Goal: Transaction & Acquisition: Obtain resource

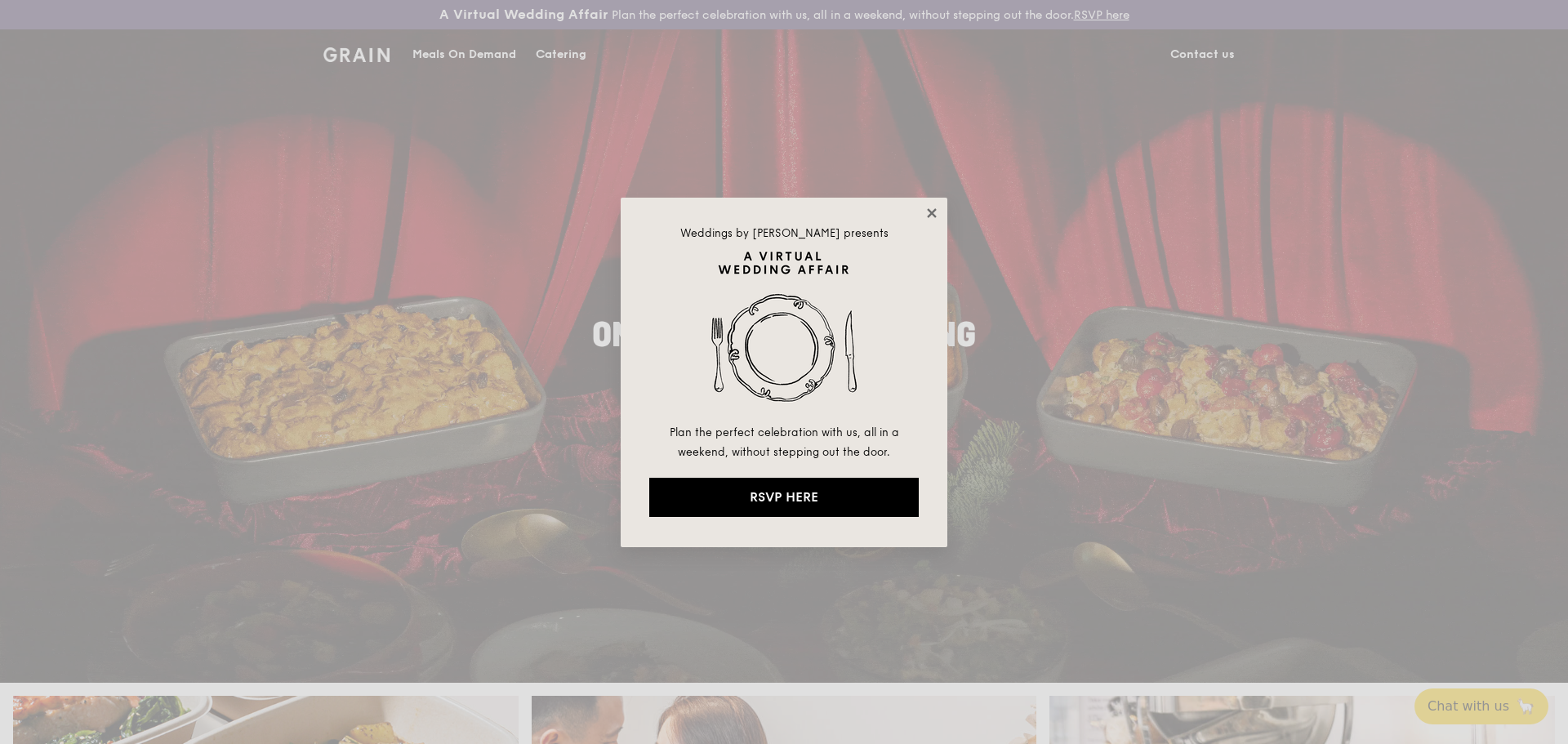
click at [931, 211] on icon at bounding box center [931, 212] width 9 height 9
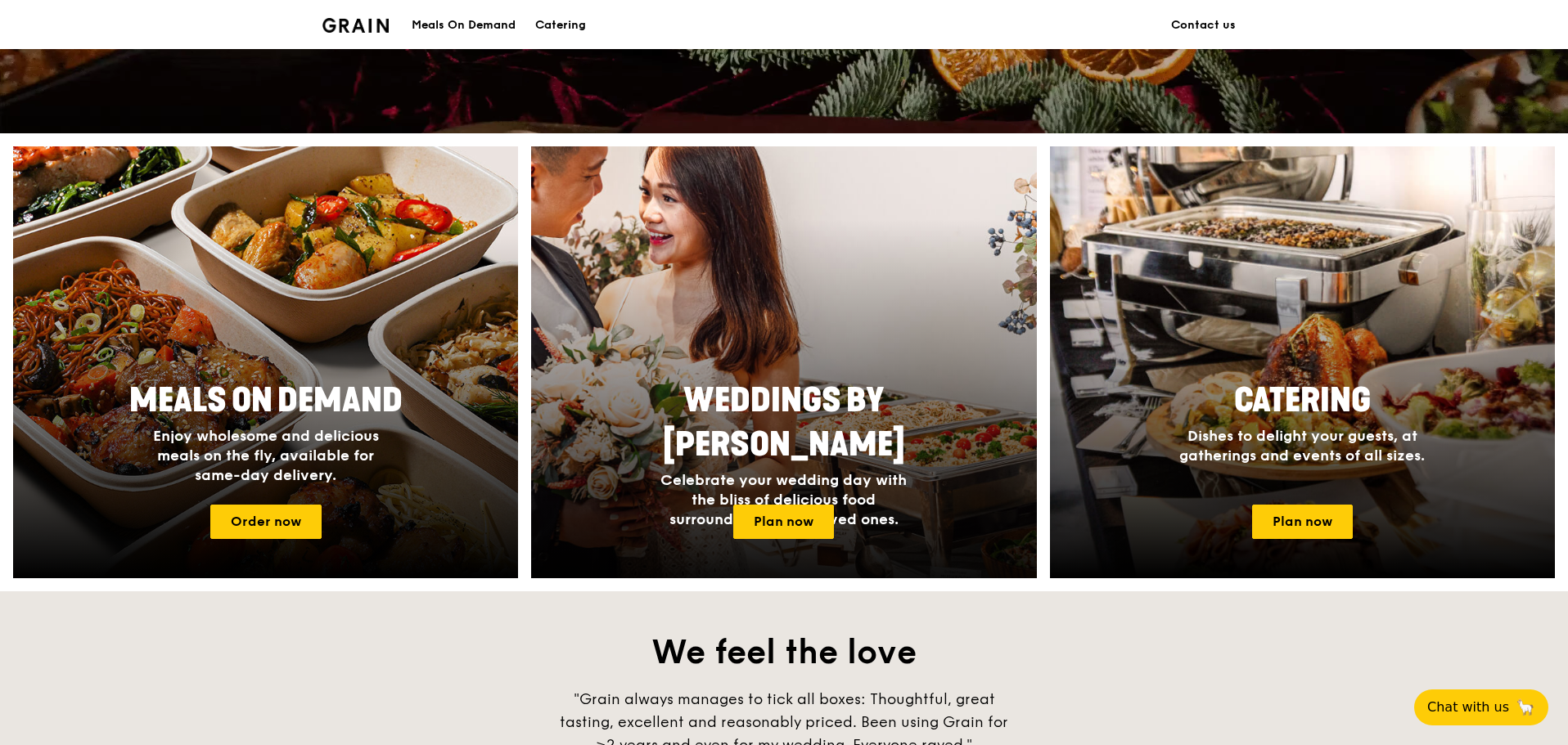
scroll to position [654, 0]
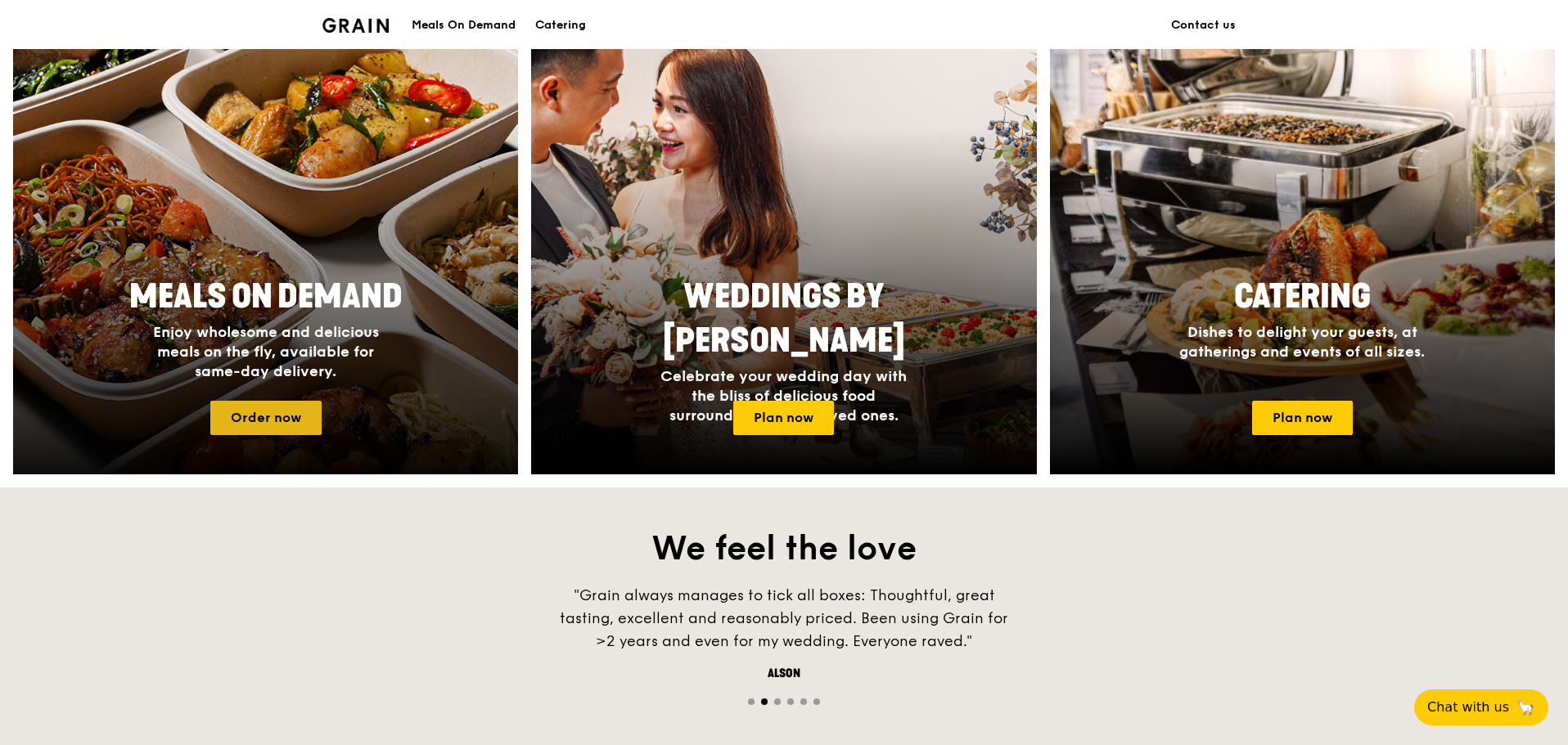
click at [262, 423] on link "Order now" at bounding box center [266, 418] width 111 height 34
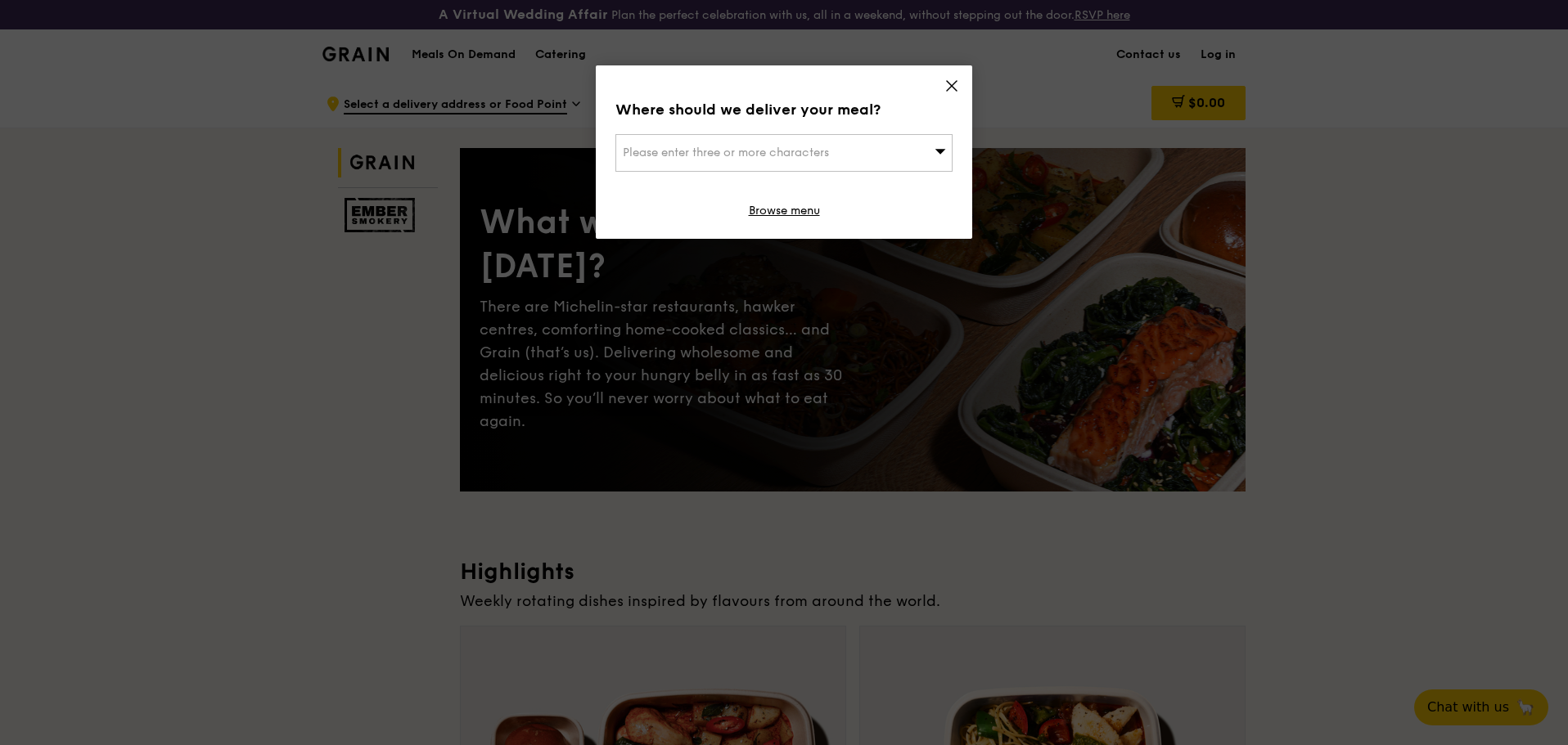
click at [950, 86] on icon at bounding box center [952, 86] width 15 height 15
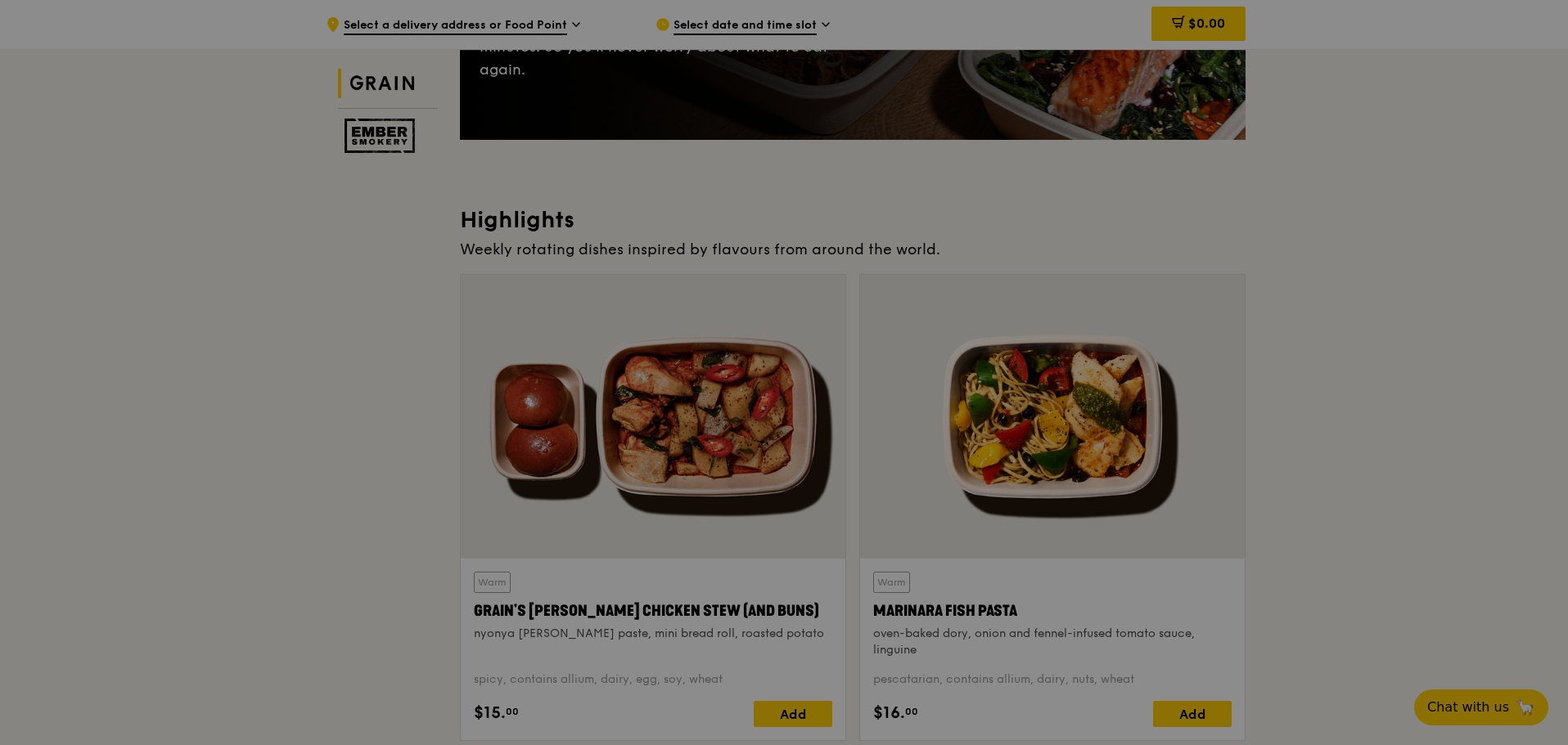
scroll to position [409, 0]
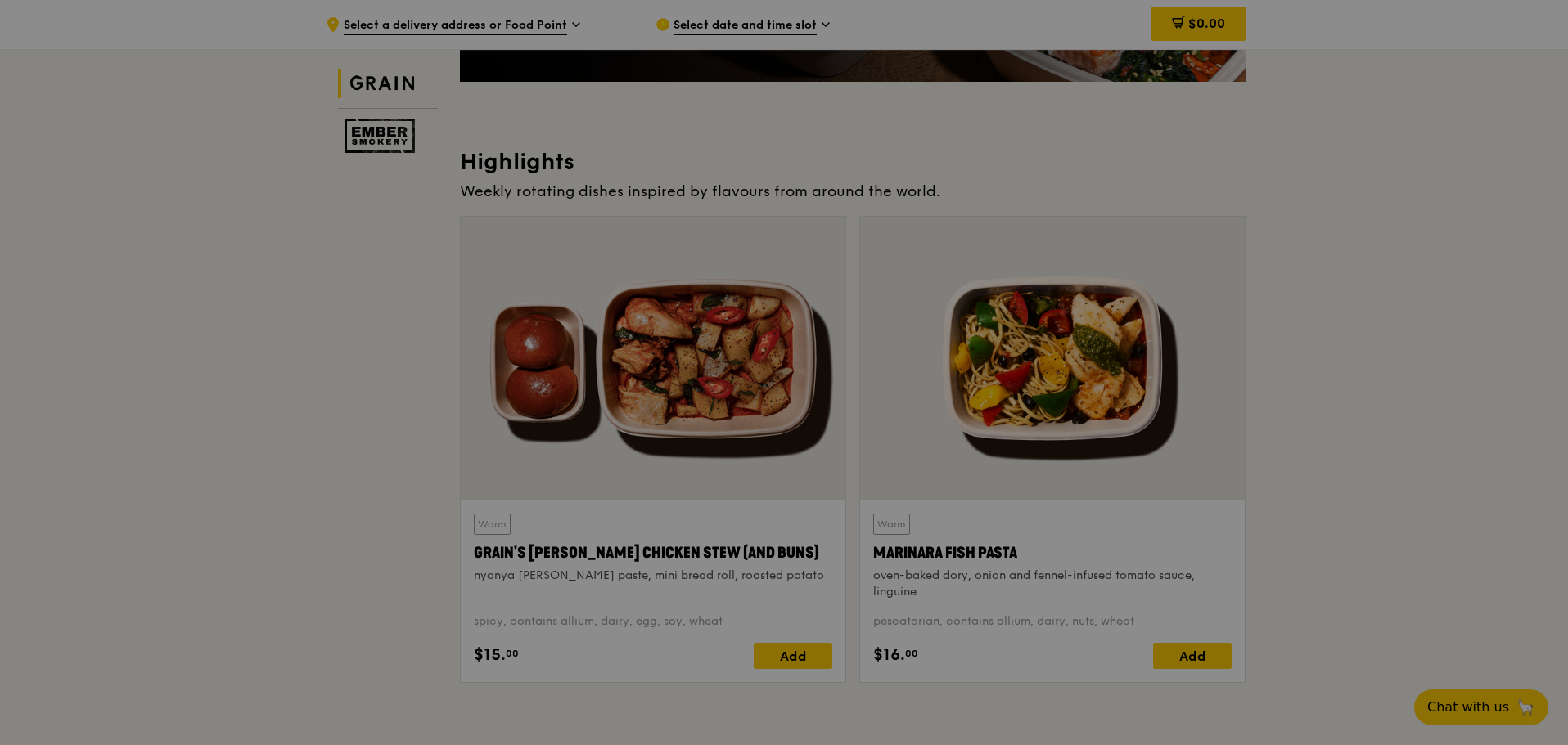
click at [1454, 444] on div at bounding box center [784, 372] width 1568 height 745
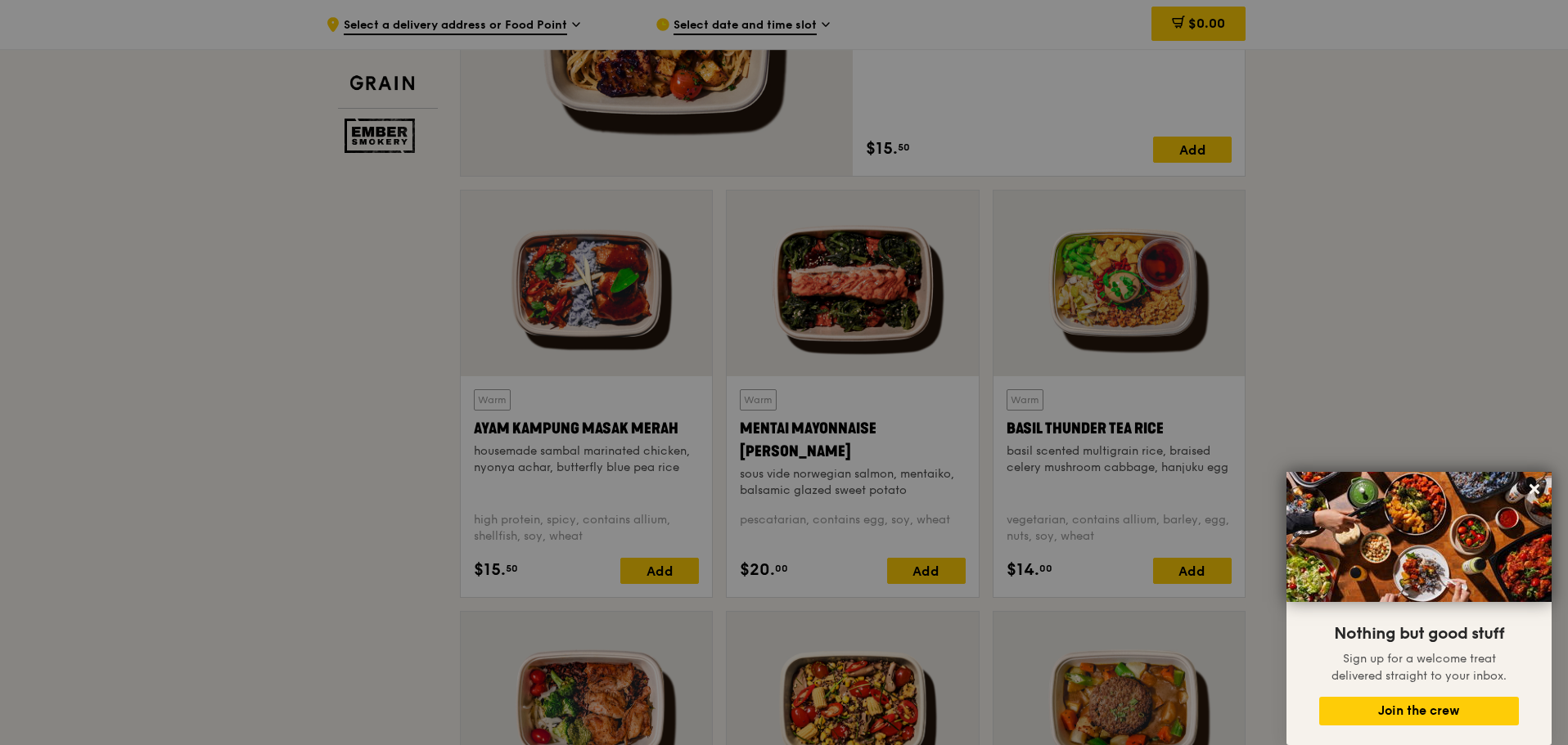
scroll to position [1391, 0]
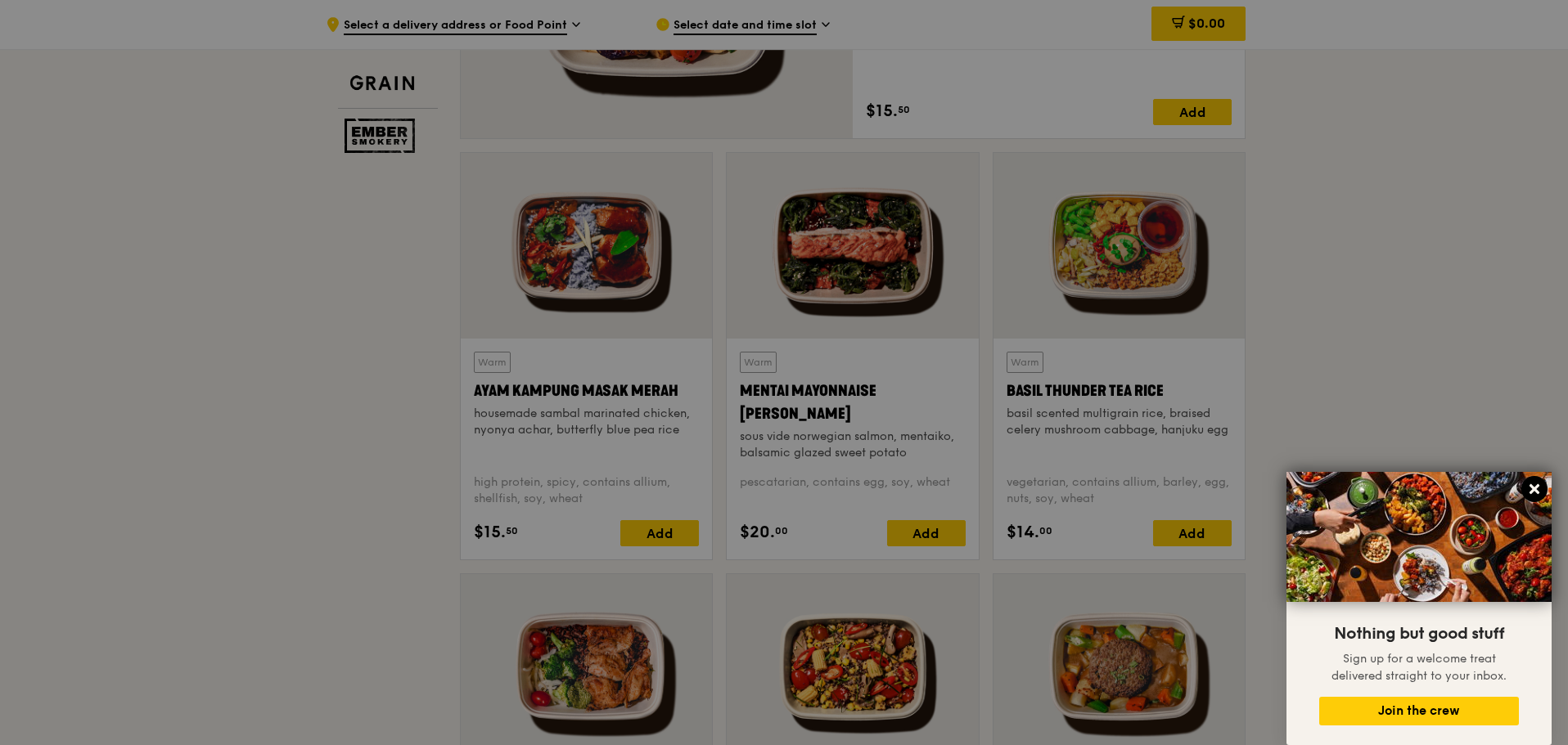
click at [1535, 488] on icon at bounding box center [1534, 489] width 10 height 10
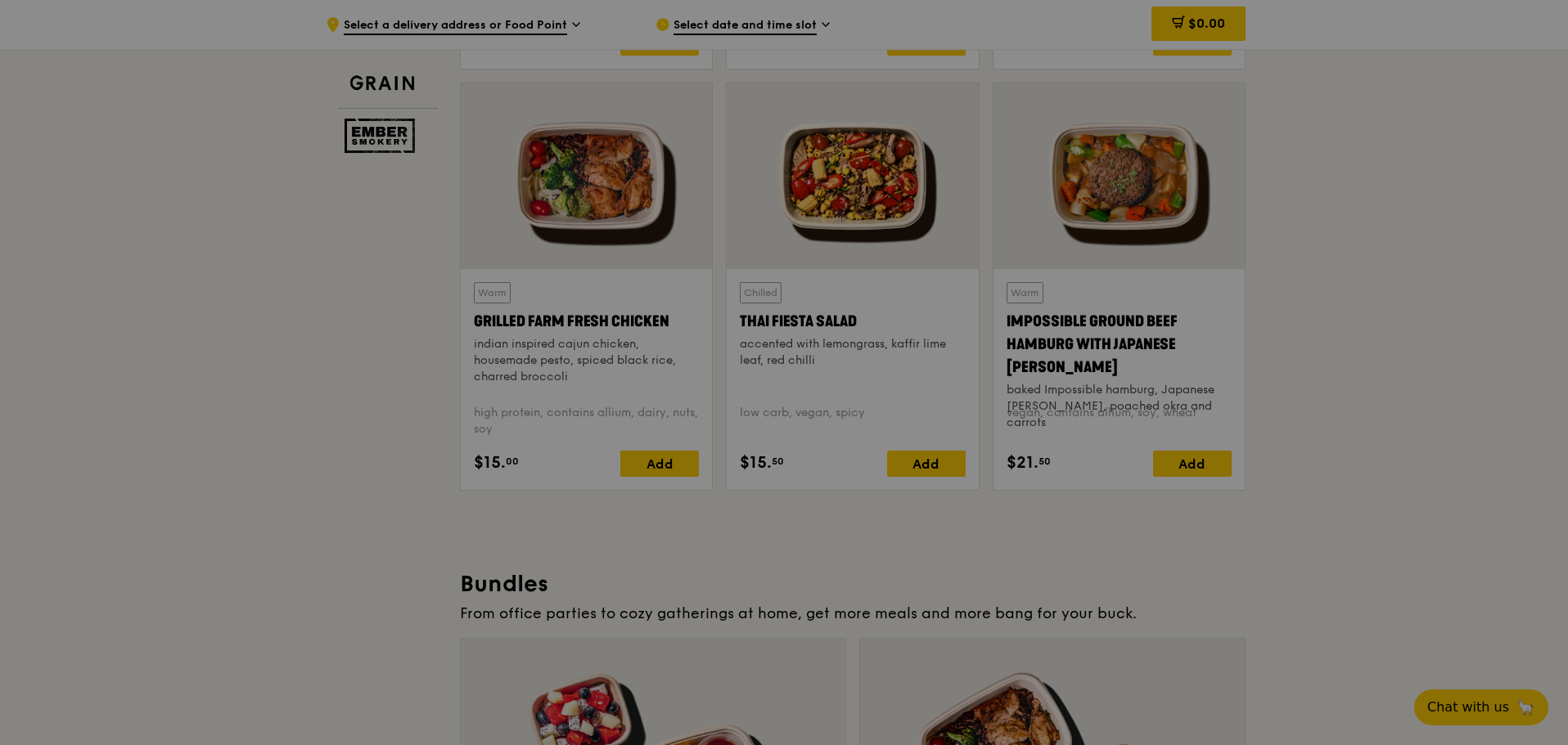
scroll to position [1859, 0]
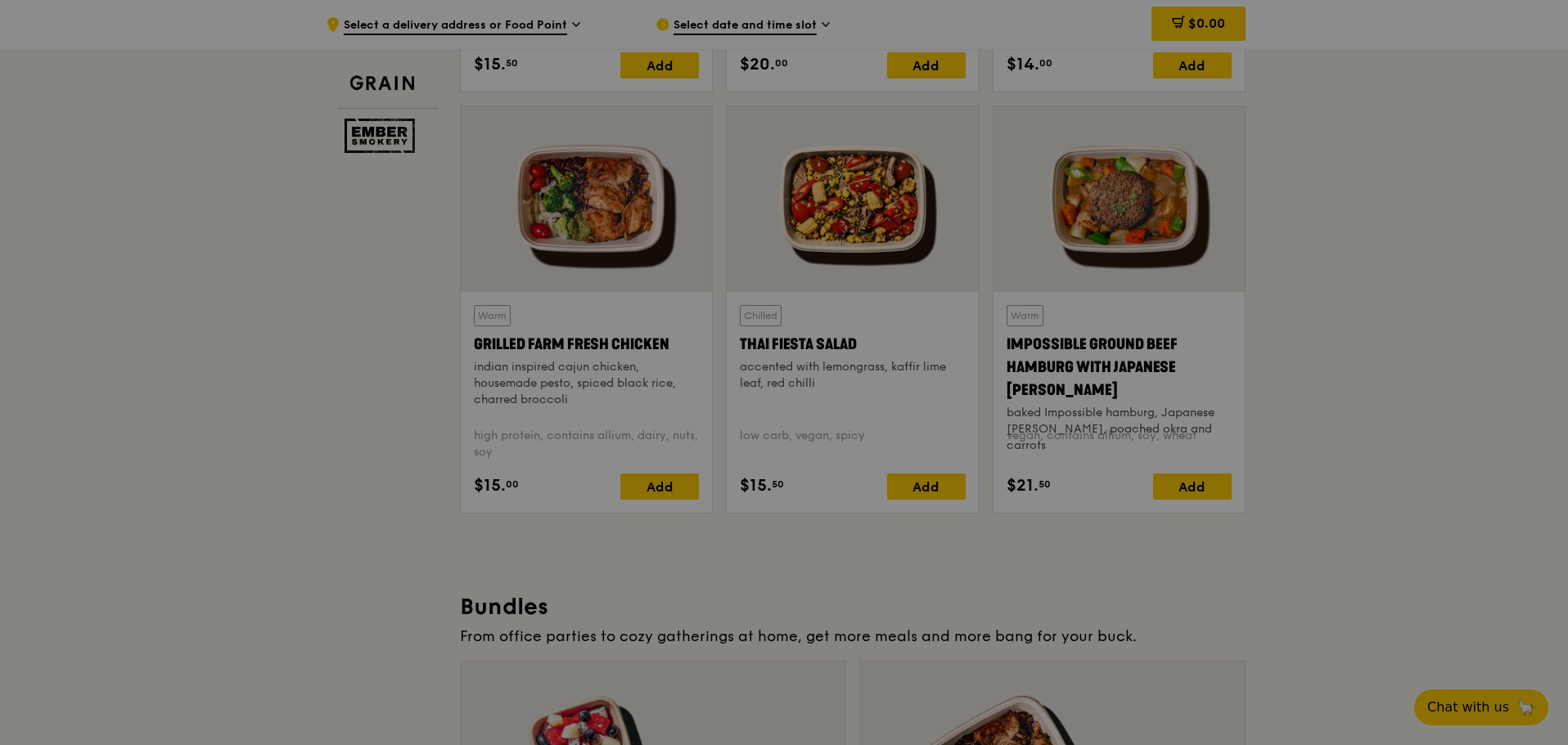
click at [1320, 443] on div at bounding box center [784, 372] width 1568 height 745
click at [765, 374] on icon at bounding box center [784, 373] width 41 height 41
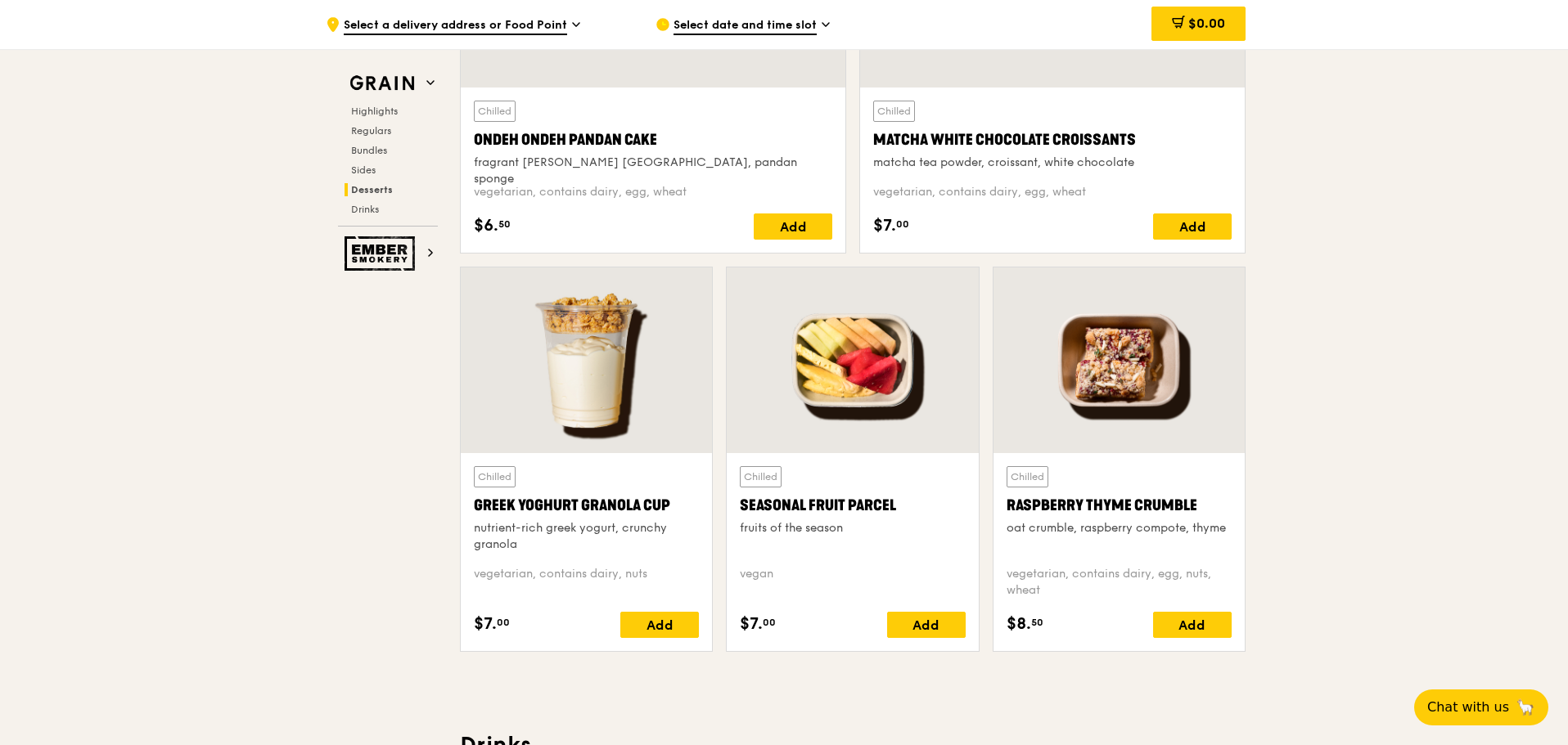
scroll to position [4804, 0]
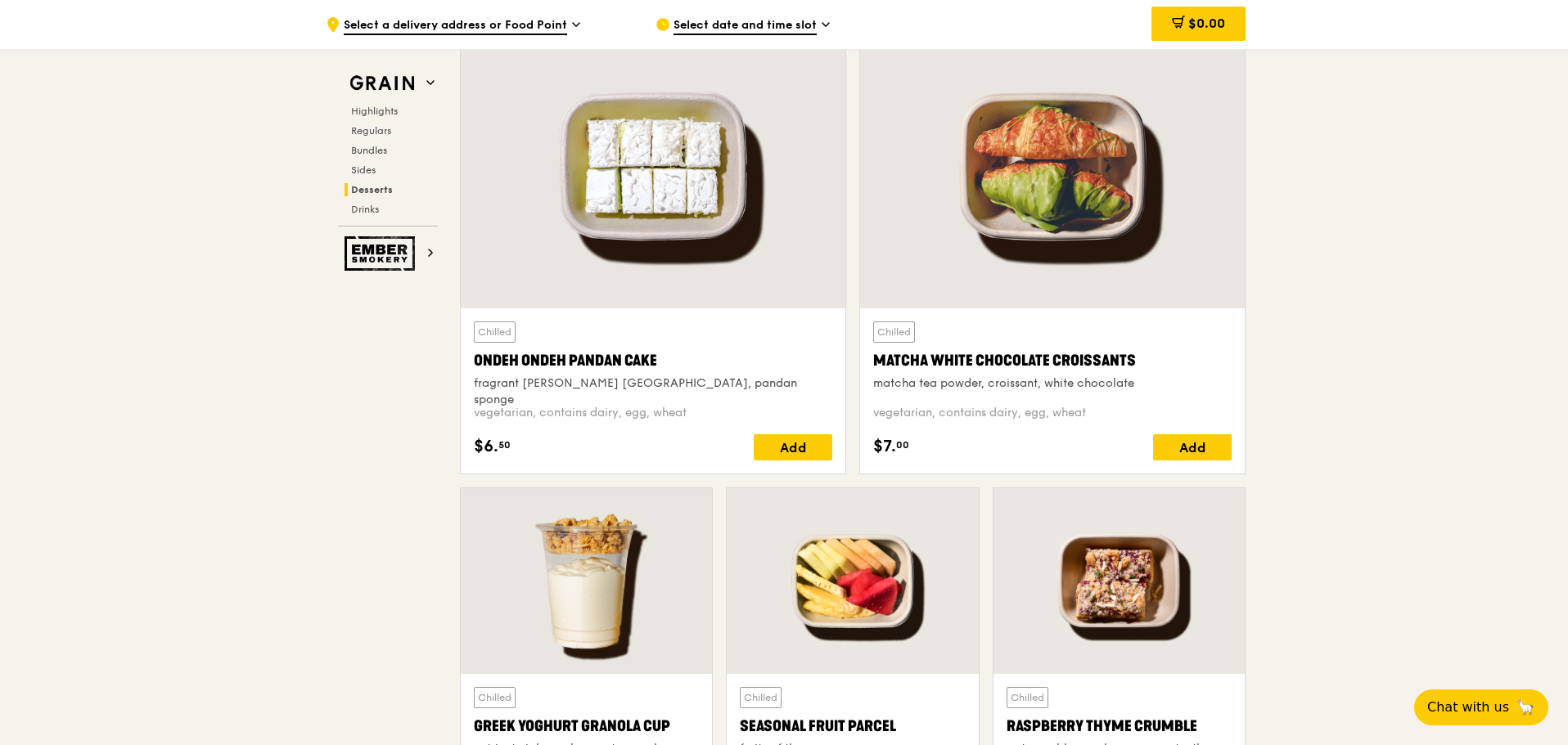
drag, startPoint x: 1567, startPoint y: 514, endPoint x: 1570, endPoint y: 348, distance: 166.0
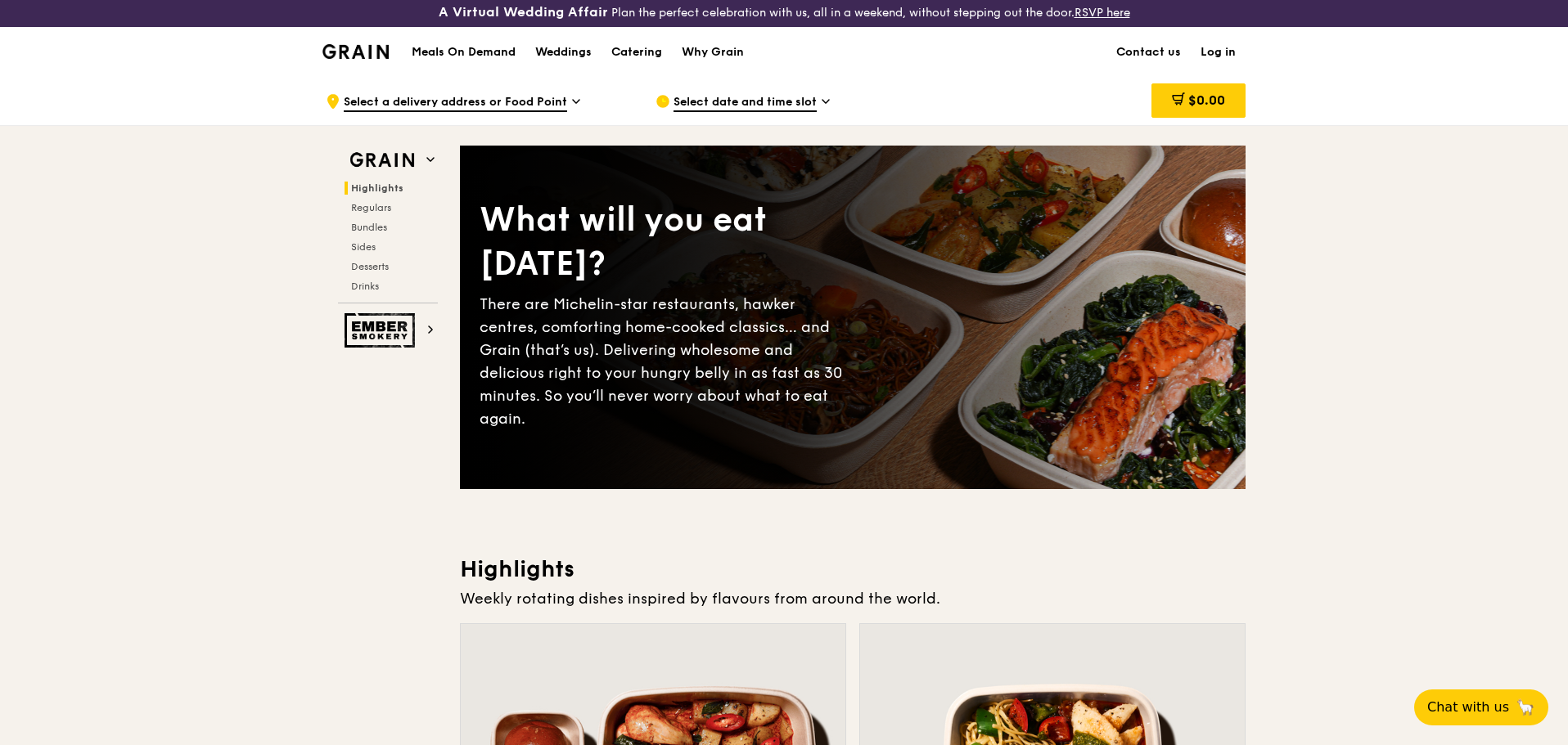
scroll to position [0, 0]
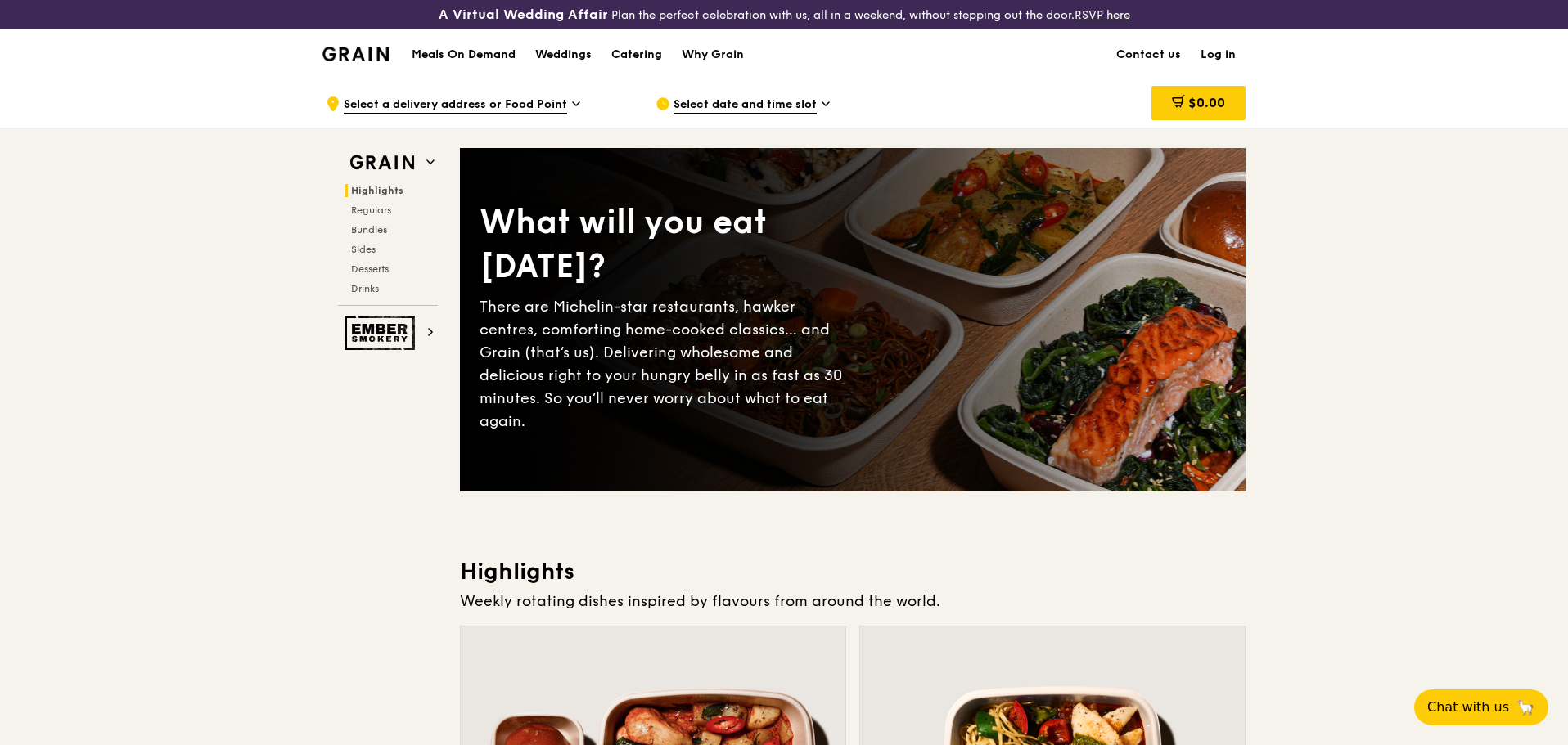
click at [497, 56] on h1 "Meals On Demand" at bounding box center [464, 55] width 104 height 17
click at [648, 56] on div "Catering" at bounding box center [637, 55] width 51 height 49
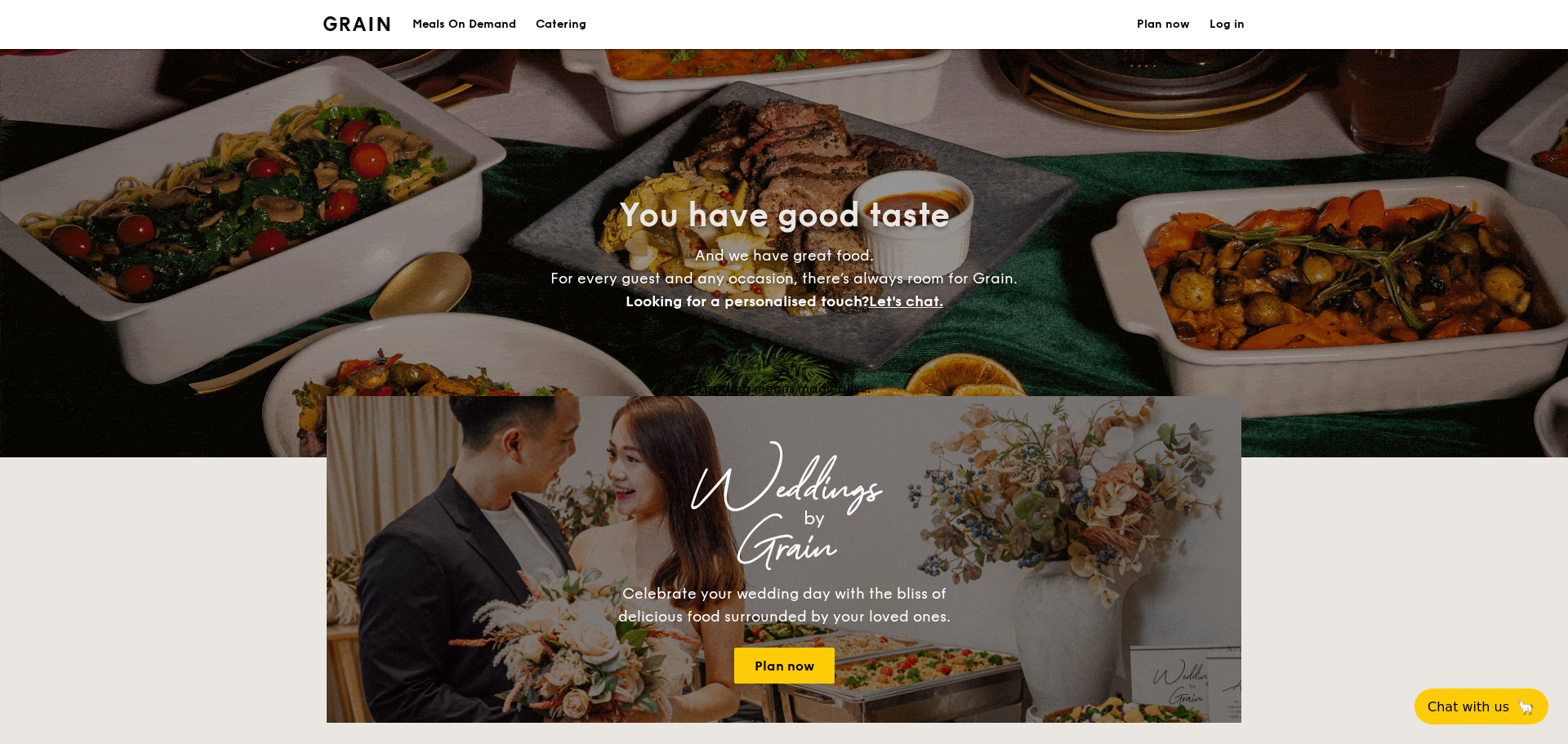
select select
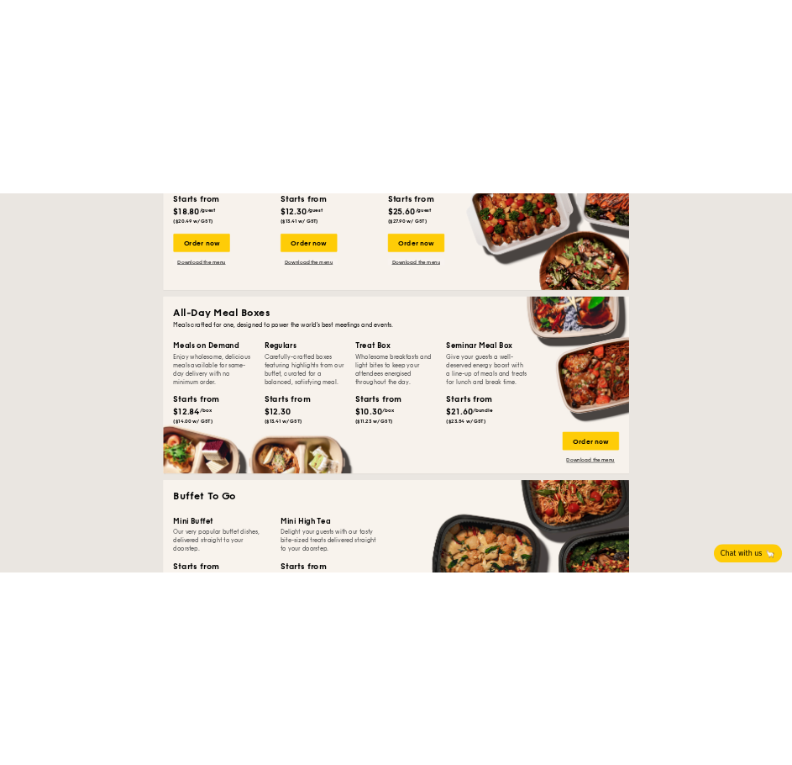
scroll to position [588, 0]
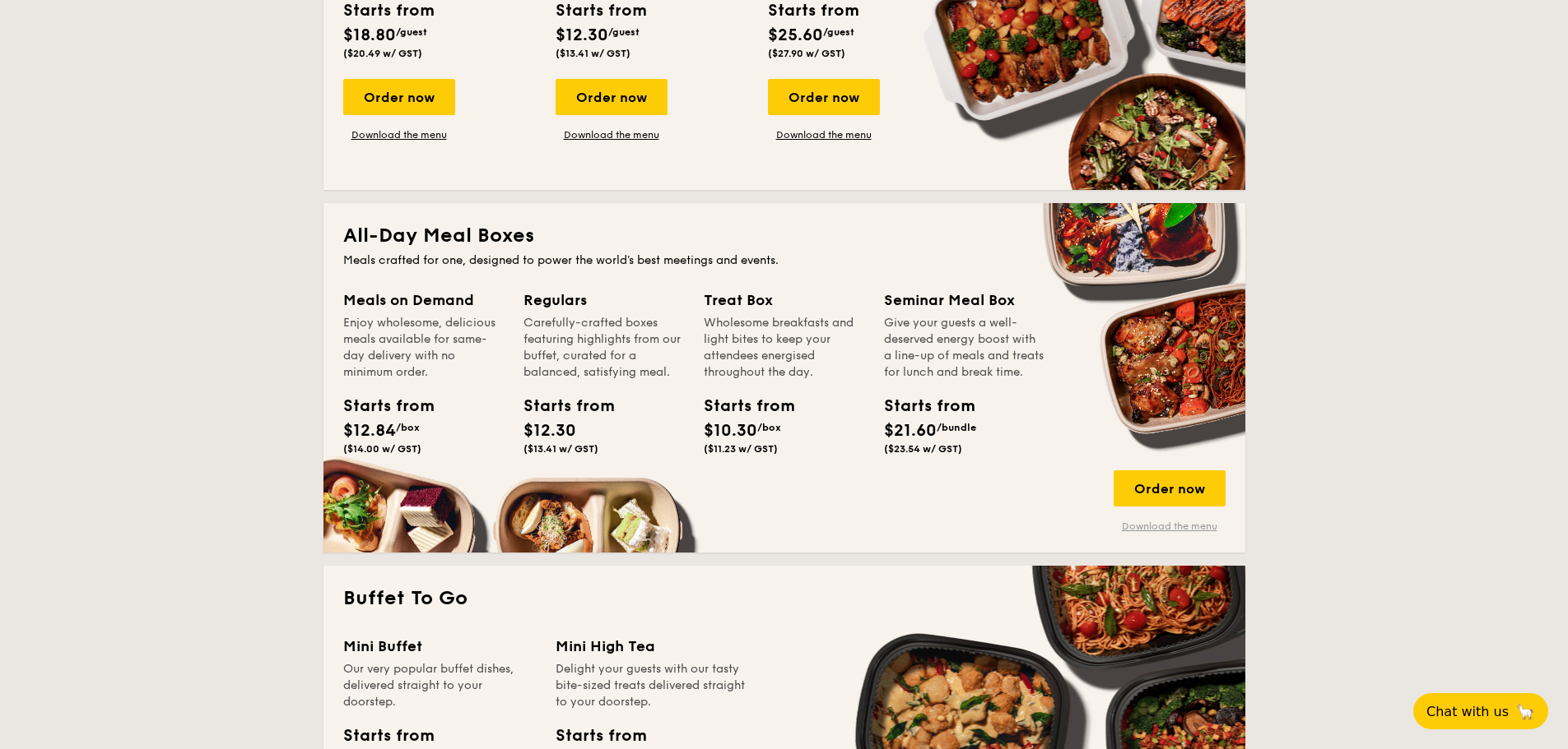
click at [1183, 531] on link "Download the menu" at bounding box center [1169, 526] width 112 height 13
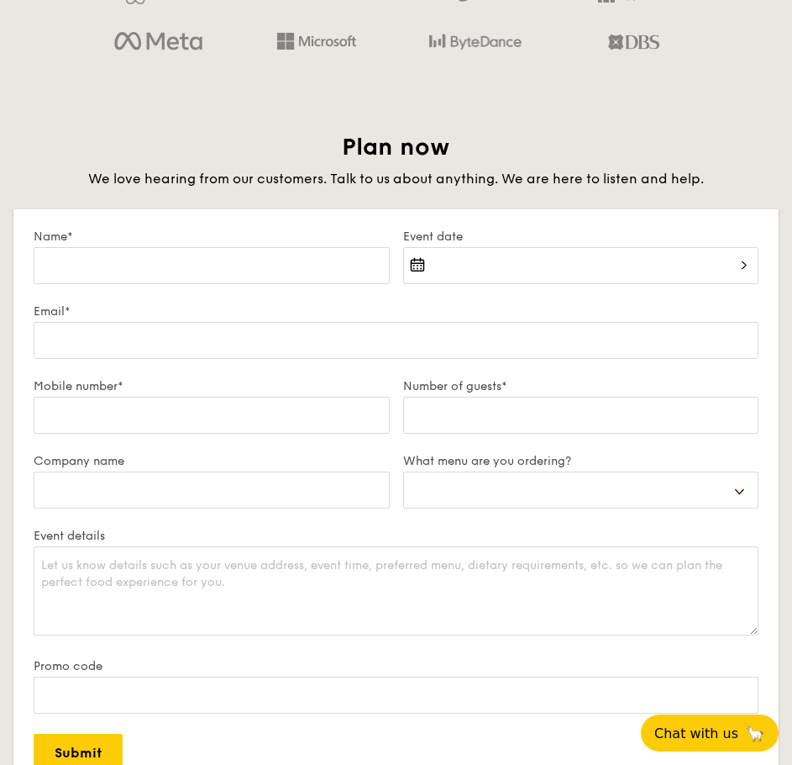
scroll to position [3724, 0]
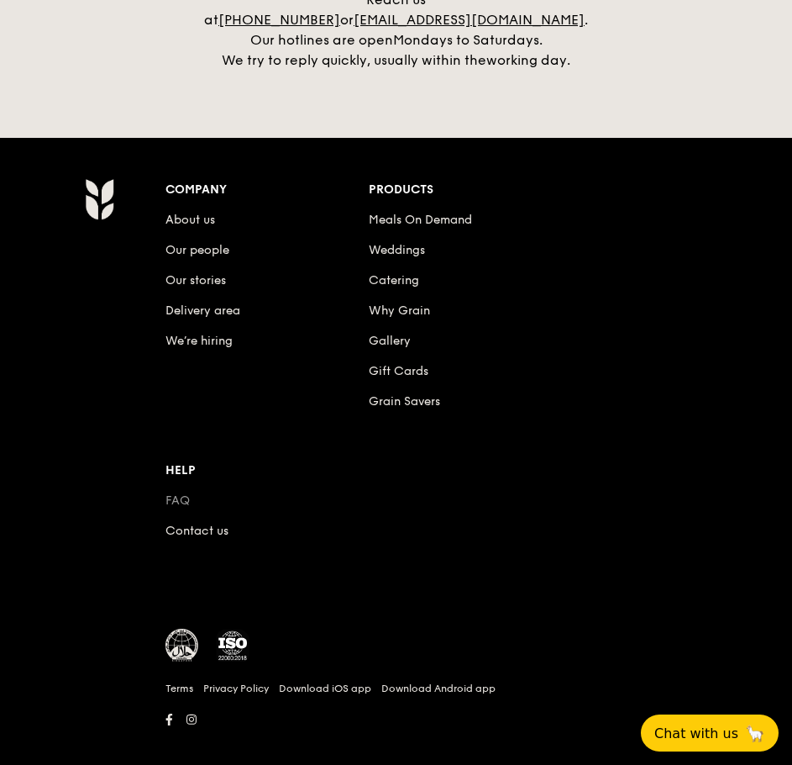
click at [182, 493] on link "FAQ" at bounding box center [178, 500] width 24 height 14
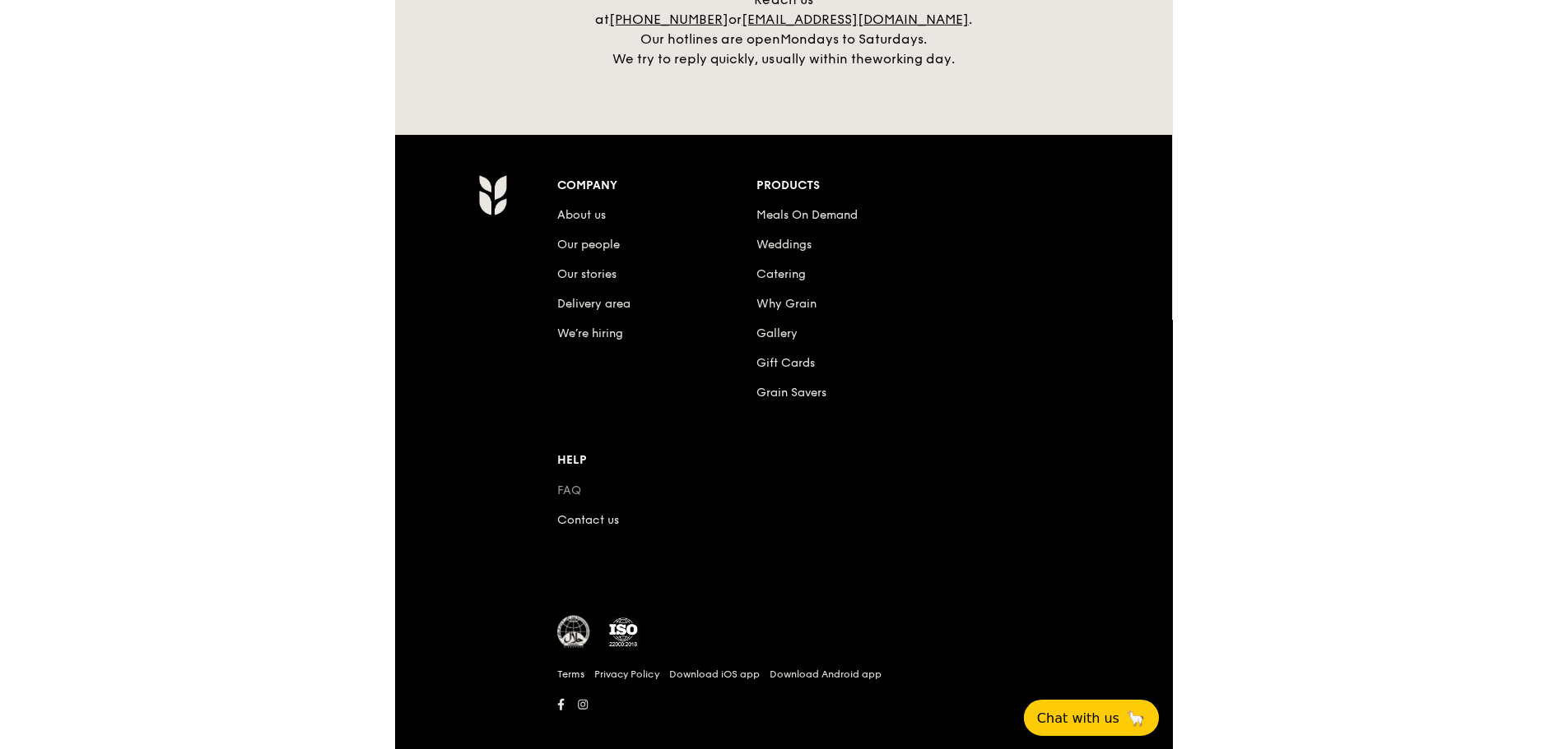
scroll to position [3411, 0]
